Goal: Information Seeking & Learning: Learn about a topic

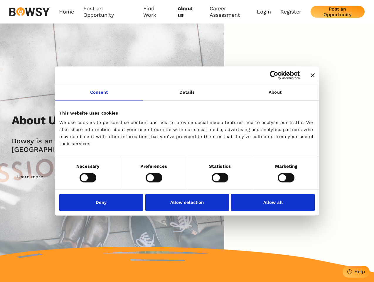
click at [310, 75] on icon "Close banner" at bounding box center [312, 75] width 4 height 4
click at [99, 96] on link "Consent" at bounding box center [99, 92] width 88 height 16
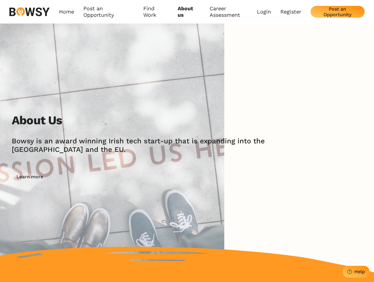
click at [187, 96] on img at bounding box center [112, 147] width 224 height 249
click at [275, 96] on div "About Us [PERSON_NAME] is an award winning Irish tech start-up that is expandin…" at bounding box center [187, 147] width 374 height 249
click at [88, 177] on div "About Us [PERSON_NAME] is an award winning Irish tech start-up that is expandin…" at bounding box center [193, 147] width 362 height 69
click at [154, 177] on div "About Us [PERSON_NAME] is an award winning Irish tech start-up that is expandin…" at bounding box center [193, 147] width 362 height 69
click at [220, 177] on div "About Us [PERSON_NAME] is an award winning Irish tech start-up that is expandin…" at bounding box center [193, 147] width 362 height 69
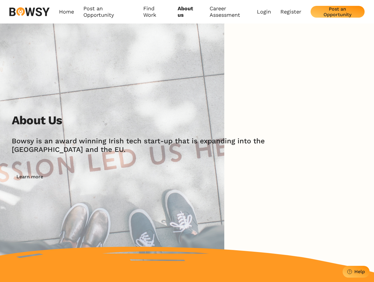
click at [286, 177] on div "About Us [PERSON_NAME] is an award winning Irish tech start-up that is expandin…" at bounding box center [193, 147] width 362 height 69
click at [103, 202] on img at bounding box center [112, 147] width 224 height 249
click at [187, 202] on img at bounding box center [112, 147] width 224 height 249
